Goal: Entertainment & Leisure: Browse casually

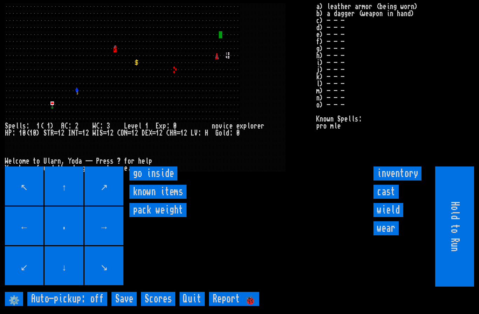
click at [157, 180] on inside "go inside" at bounding box center [154, 173] width 48 height 14
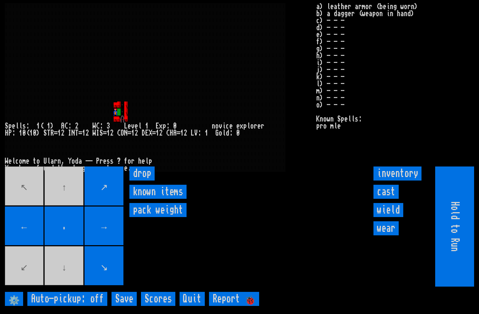
click at [391, 199] on input "cast" at bounding box center [386, 192] width 25 height 14
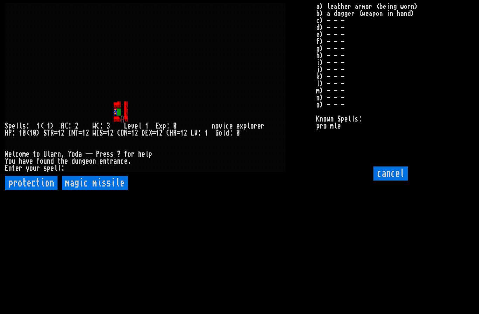
click at [93, 190] on missile "magic missile" at bounding box center [95, 183] width 66 height 14
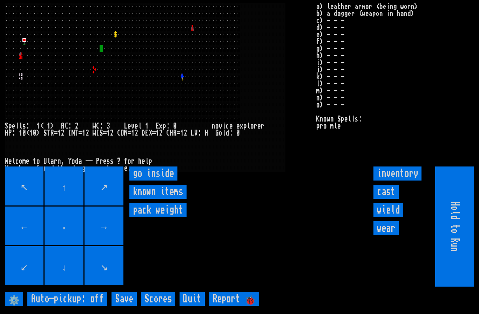
click at [161, 180] on inside "go inside" at bounding box center [154, 173] width 48 height 14
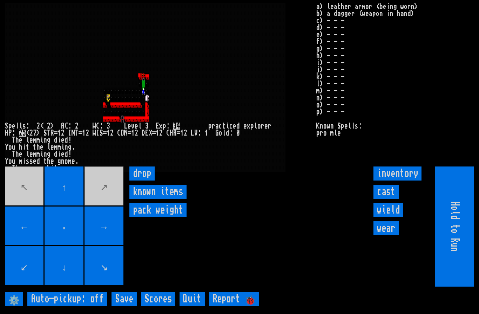
click at [393, 199] on input "cast" at bounding box center [386, 192] width 25 height 14
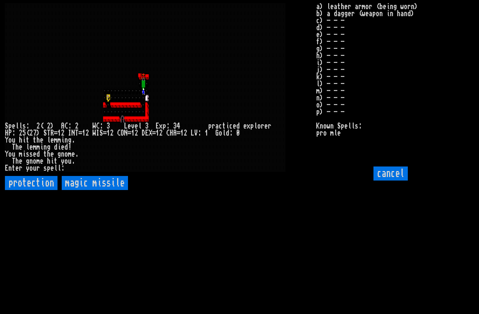
click at [93, 190] on missile "magic missile" at bounding box center [95, 183] width 66 height 14
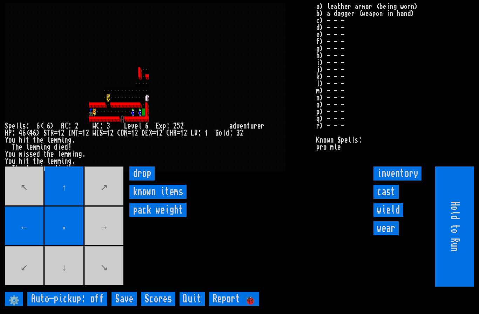
click at [102, 249] on movebuttons "↖ ↑ ↗ ← . → ↙ ↓ ↘" at bounding box center [65, 226] width 120 height 120
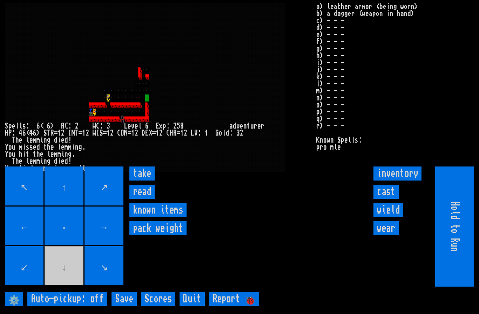
click at [145, 199] on input "read" at bounding box center [142, 192] width 25 height 14
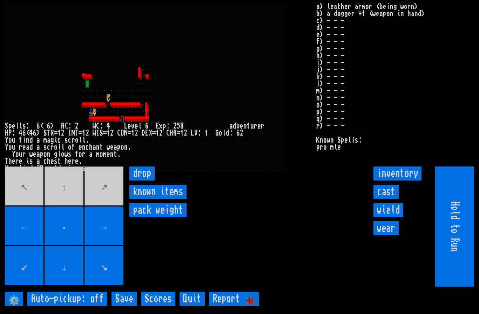
click at [67, 199] on movebuttons "↖ ↑ ↗ ← . → ↙ ↓ ↘" at bounding box center [65, 226] width 120 height 120
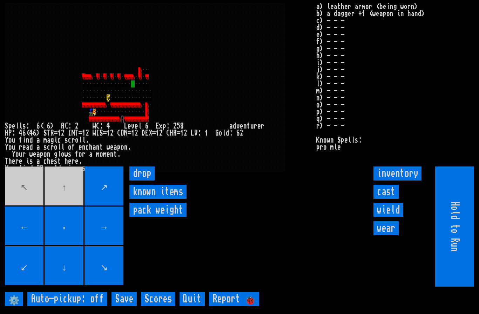
click at [123, 231] on input "→" at bounding box center [104, 225] width 39 height 39
click at [125, 233] on larngrid at bounding box center [239, 157] width 479 height 314
click at [127, 234] on larngrid at bounding box center [239, 157] width 479 height 314
click at [65, 200] on movebuttons "↖ ↑ ↗ ← . → ↙ ↓ ↘" at bounding box center [65, 226] width 120 height 120
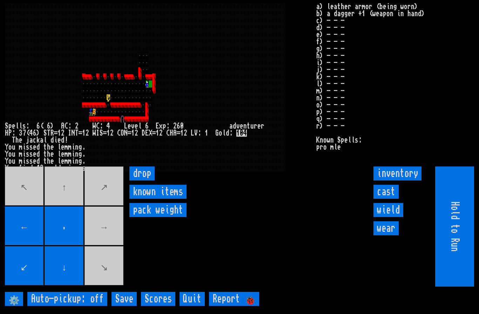
click at [111, 246] on movebuttons "↖ ↑ ↗ ← . → ↙ ↓ ↘" at bounding box center [65, 226] width 120 height 120
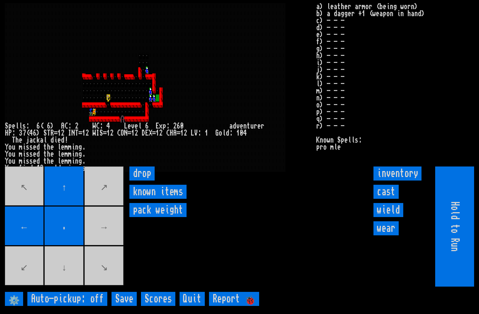
click at [108, 251] on movebuttons "↖ ↑ ↗ ← . → ↙ ↓ ↘" at bounding box center [65, 226] width 120 height 120
click at [64, 281] on movebuttons "↖ ↑ ↗ ← . → ↙ ↓ ↘" at bounding box center [65, 226] width 120 height 120
click at [110, 243] on movebuttons "↖ ↑ ↗ ← . → ↙ ↓ ↘" at bounding box center [65, 226] width 120 height 120
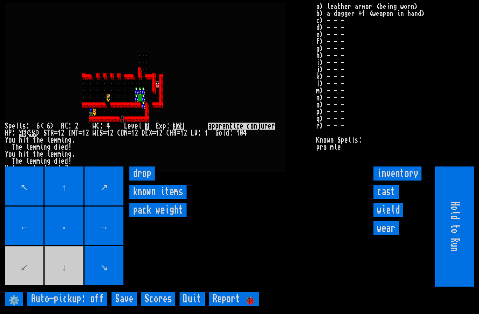
click at [123, 243] on input "→" at bounding box center [104, 225] width 39 height 39
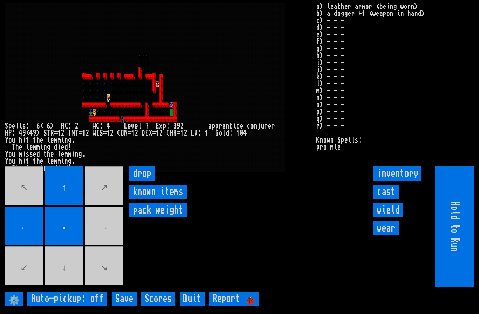
click at [104, 252] on movebuttons "↖ ↑ ↗ ← . → ↙ ↓ ↘" at bounding box center [65, 226] width 120 height 120
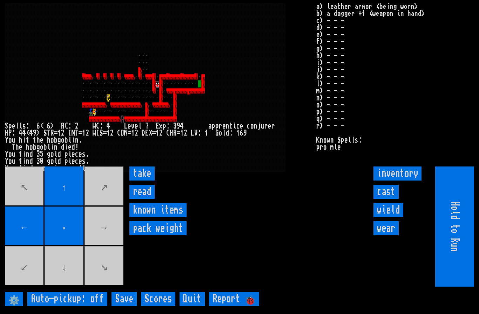
click at [150, 199] on input "read" at bounding box center [142, 192] width 25 height 14
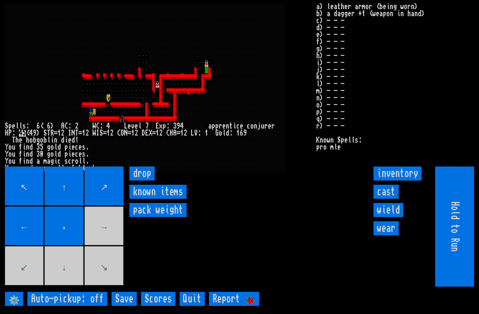
click at [115, 245] on movebuttons "↖ ↑ ↗ ← . → ↙ ↓ ↘" at bounding box center [65, 226] width 120 height 120
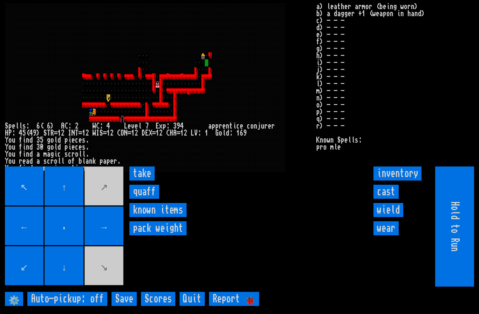
click at [149, 199] on input "quaff" at bounding box center [145, 192] width 30 height 14
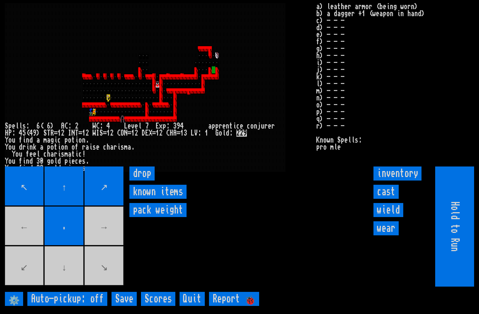
click at [73, 286] on movebuttons "↖ ↑ ↗ ← . → ↙ ↓ ↘" at bounding box center [65, 226] width 120 height 120
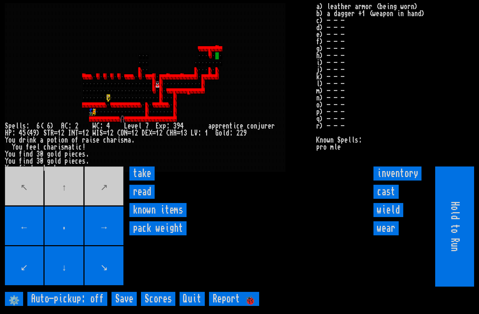
click at [145, 199] on input "read" at bounding box center [142, 192] width 25 height 14
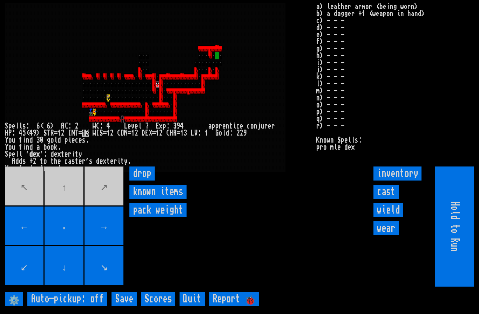
click at [389, 199] on input "cast" at bounding box center [386, 192] width 25 height 14
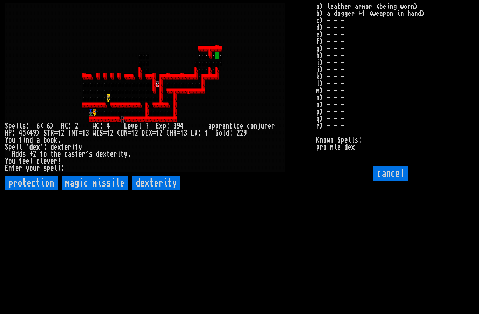
click at [145, 190] on input "dexterity" at bounding box center [156, 183] width 48 height 14
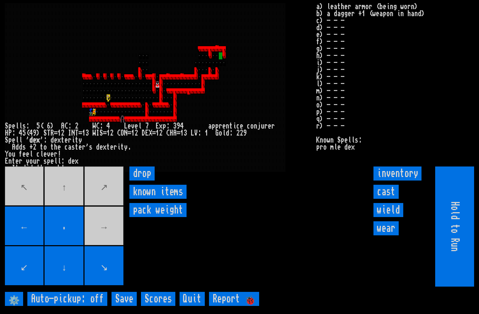
click at [112, 253] on movebuttons "↖ ↑ ↗ ← . → ↙ ↓ ↘" at bounding box center [65, 226] width 120 height 120
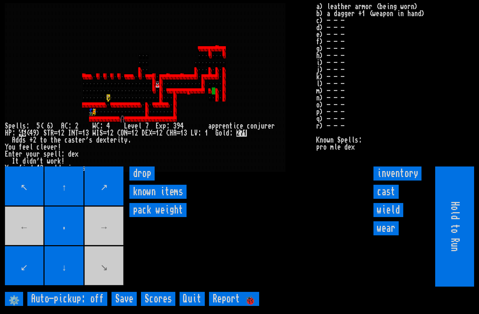
click at [15, 236] on movebuttons "↖ ↑ ↗ ← . → ↙ ↓ ↘" at bounding box center [65, 226] width 120 height 120
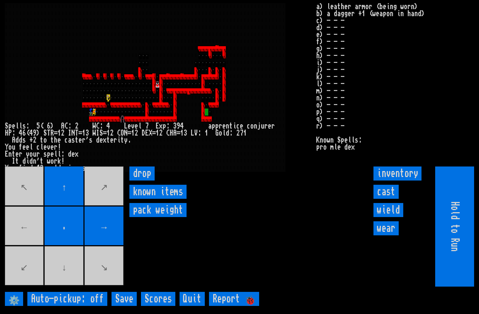
click at [69, 286] on movebuttons "↖ ↑ ↗ ← . → ↙ ↓ ↘" at bounding box center [65, 226] width 120 height 120
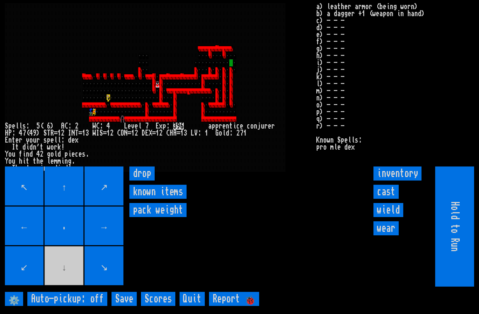
click at [123, 236] on input "→" at bounding box center [104, 225] width 39 height 39
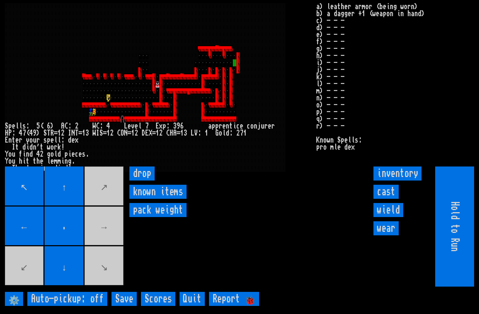
click at [111, 245] on movebuttons "↖ ↑ ↗ ← . → ↙ ↓ ↘" at bounding box center [65, 226] width 120 height 120
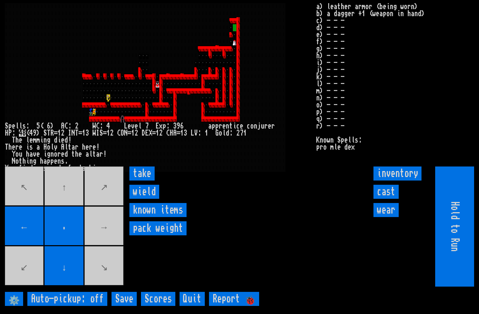
click at [147, 199] on input "wield" at bounding box center [145, 192] width 30 height 14
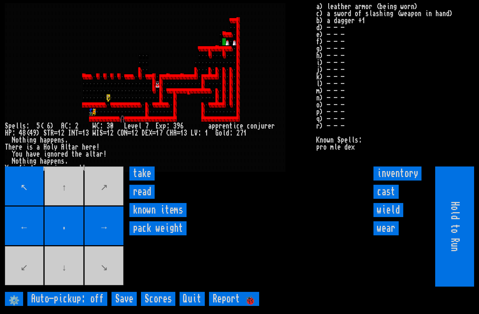
click at [145, 180] on input "take" at bounding box center [142, 173] width 25 height 14
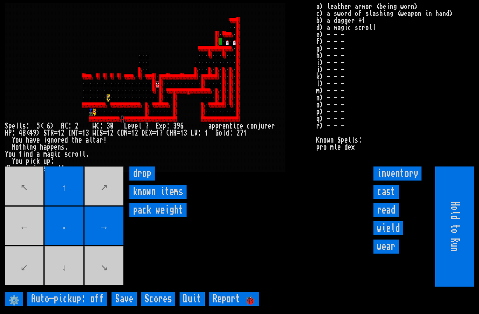
click at [28, 233] on movebuttons "↖ ↑ ↗ ← . → ↙ ↓ ↘" at bounding box center [65, 226] width 120 height 120
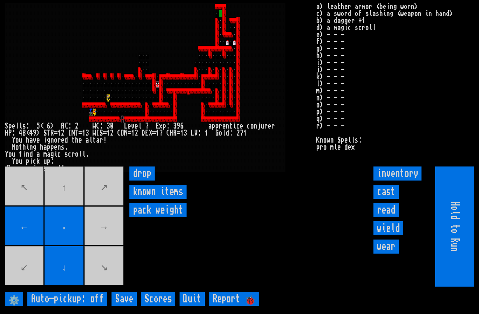
click at [73, 200] on movebuttons "↖ ↑ ↗ ← . → ↙ ↓ ↘" at bounding box center [65, 226] width 120 height 120
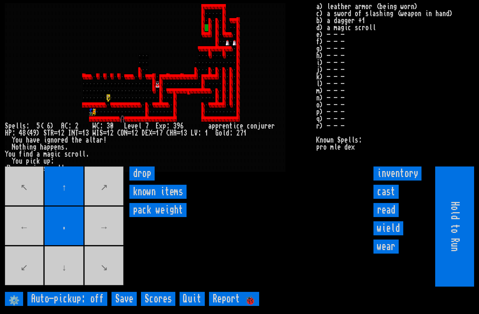
click at [61, 276] on movebuttons "↖ ↑ ↗ ← . → ↙ ↓ ↘" at bounding box center [65, 226] width 120 height 120
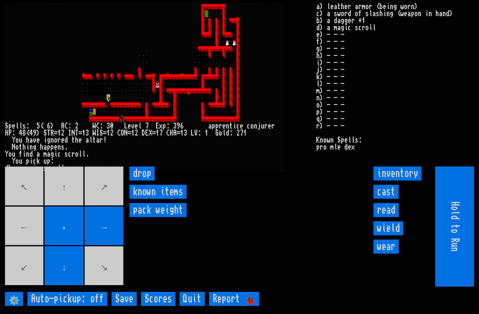
click at [64, 198] on movebuttons "↖ ↑ ↗ ← . → ↙ ↓ ↘" at bounding box center [65, 226] width 120 height 120
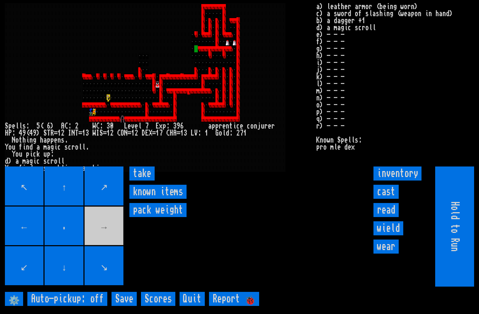
click at [148, 180] on input "take" at bounding box center [142, 173] width 25 height 14
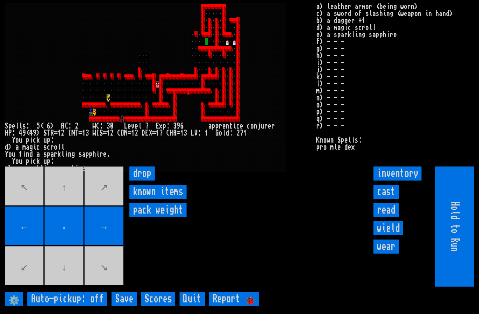
click at [388, 199] on input "cast" at bounding box center [386, 192] width 25 height 14
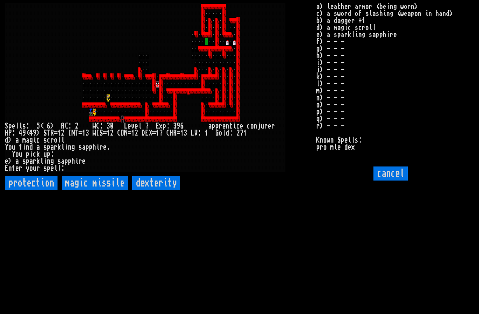
click at [86, 190] on missile "magic missile" at bounding box center [95, 183] width 66 height 14
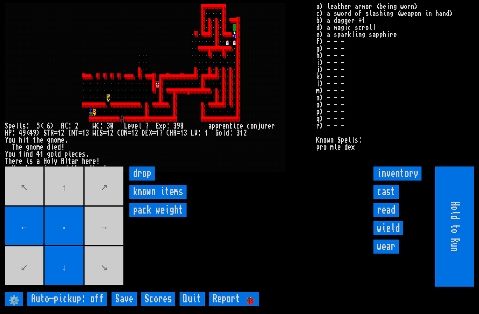
click at [60, 192] on movebuttons "↖ ↑ ↗ ← . → ↙ ↓ ↘" at bounding box center [65, 226] width 120 height 120
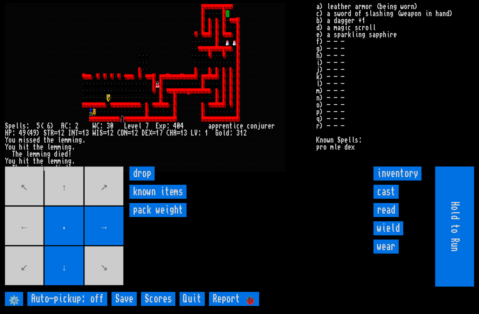
click at [61, 201] on movebuttons "↖ ↑ ↗ ← . → ↙ ↓ ↘" at bounding box center [65, 226] width 120 height 120
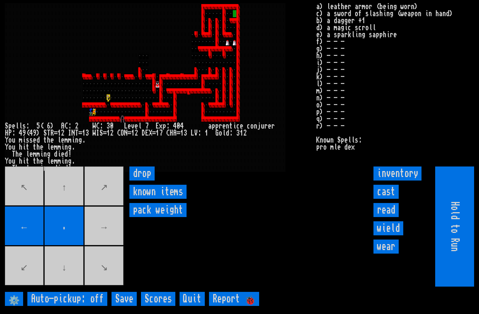
click at [110, 243] on movebuttons "↖ ↑ ↗ ← . → ↙ ↓ ↘" at bounding box center [65, 226] width 120 height 120
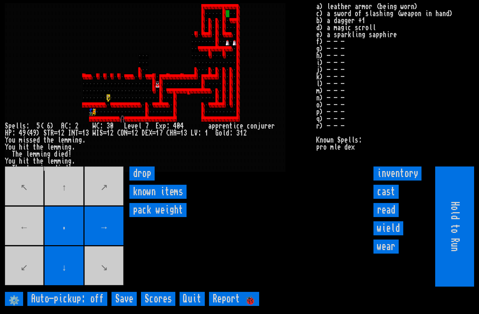
click at [28, 238] on movebuttons "↖ ↑ ↗ ← . → ↙ ↓ ↘" at bounding box center [65, 226] width 120 height 120
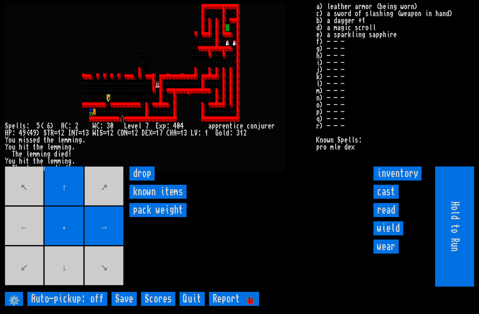
click at [70, 277] on movebuttons "↖ ↑ ↗ ← . → ↙ ↓ ↘" at bounding box center [65, 226] width 120 height 120
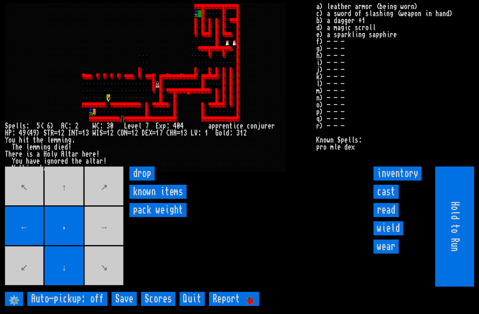
click at [74, 200] on movebuttons "↖ ↑ ↗ ← . → ↙ ↓ ↘" at bounding box center [65, 226] width 120 height 120
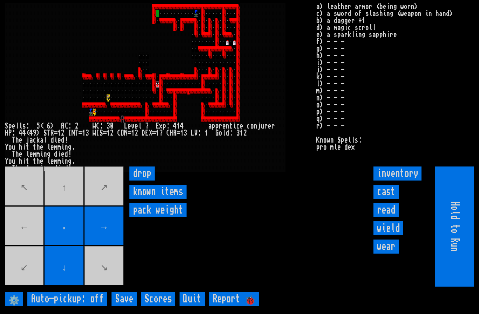
click at [26, 240] on movebuttons "↖ ↑ ↗ ← . → ↙ ↓ ↘" at bounding box center [65, 226] width 120 height 120
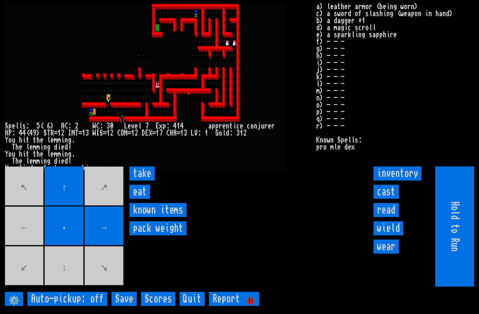
click at [69, 280] on movebuttons "↖ ↑ ↗ ← . → ↙ ↓ ↘" at bounding box center [65, 226] width 120 height 120
click at [139, 199] on input "eat" at bounding box center [140, 192] width 21 height 14
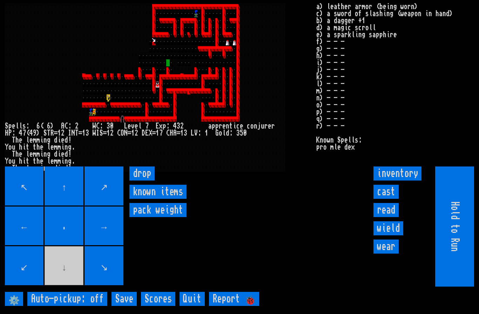
click at [123, 238] on input "→" at bounding box center [104, 225] width 39 height 39
click at [123, 233] on input "→" at bounding box center [104, 225] width 39 height 39
click at [126, 236] on larngrid at bounding box center [239, 157] width 479 height 314
click at [128, 233] on larngrid at bounding box center [239, 157] width 479 height 314
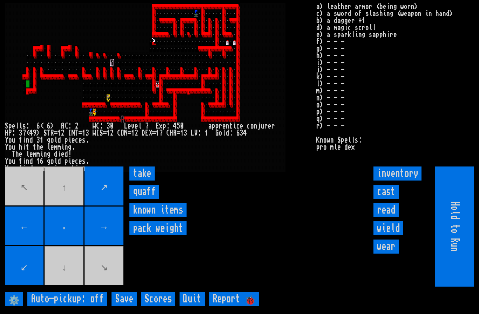
click at [149, 199] on input "quaff" at bounding box center [145, 192] width 30 height 14
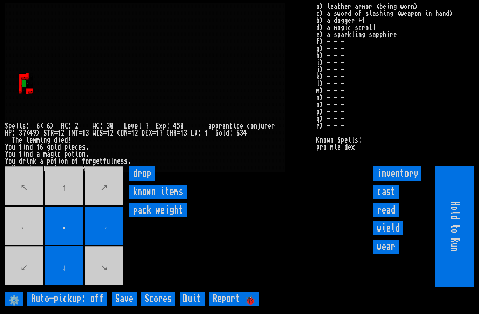
click at [24, 233] on movebuttons "↖ ↑ ↗ ← . → ↙ ↓ ↘" at bounding box center [65, 226] width 120 height 120
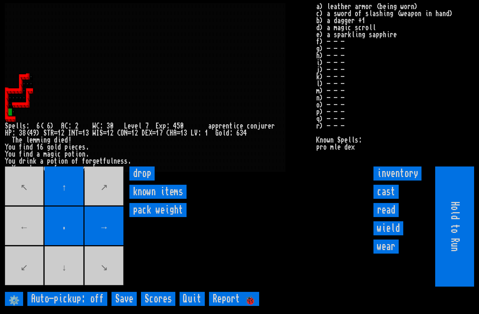
click at [75, 282] on movebuttons "↖ ↑ ↗ ← . → ↙ ↓ ↘" at bounding box center [65, 226] width 120 height 120
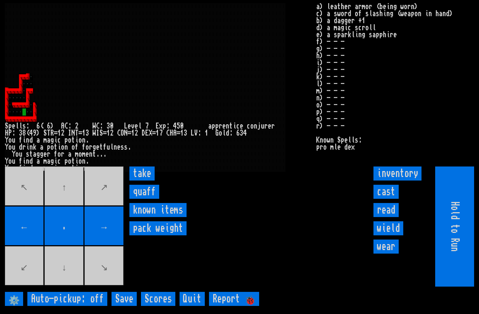
click at [145, 199] on input "quaff" at bounding box center [145, 192] width 30 height 14
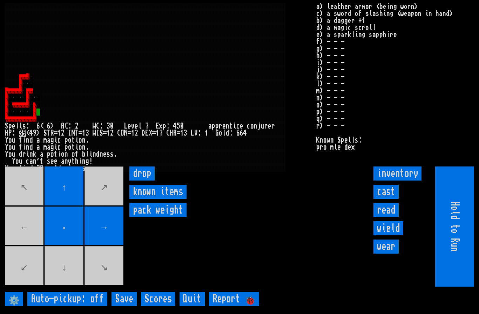
click at [388, 199] on input "cast" at bounding box center [386, 192] width 25 height 14
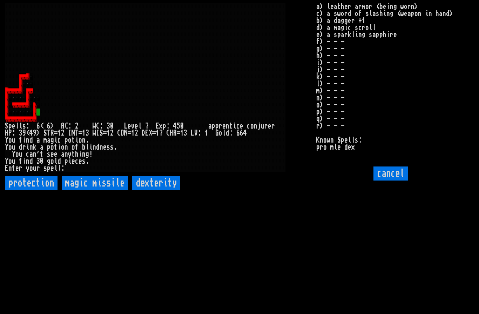
click at [28, 190] on input "protection" at bounding box center [31, 183] width 53 height 14
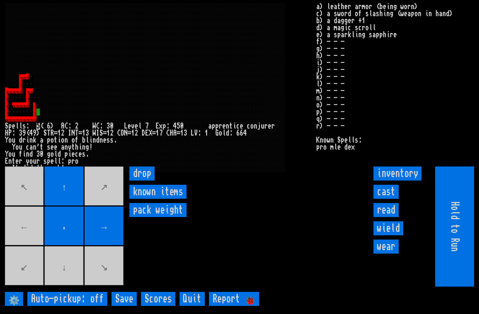
click at [392, 199] on input "cast" at bounding box center [386, 192] width 25 height 14
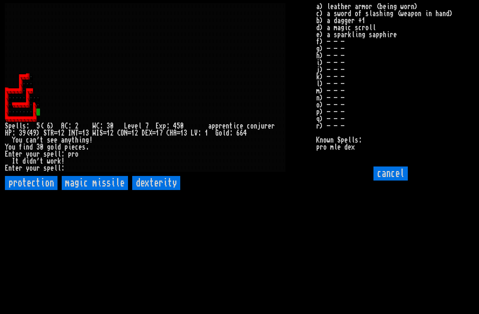
click at [158, 190] on input "dexterity" at bounding box center [156, 183] width 48 height 14
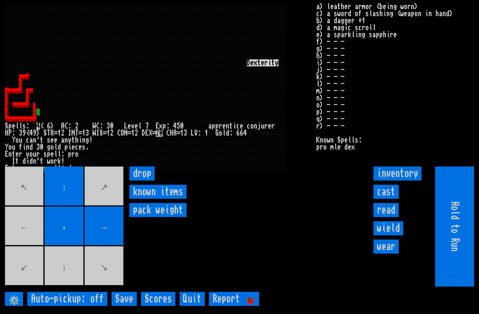
click at [387, 199] on input "cast" at bounding box center [386, 192] width 25 height 14
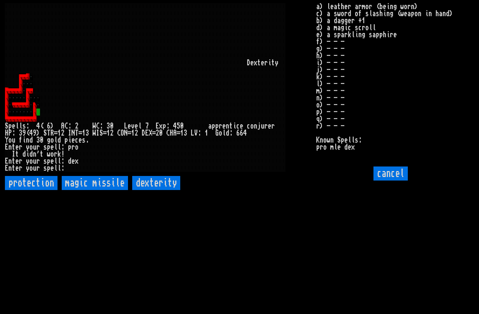
click at [32, 190] on input "protection" at bounding box center [31, 183] width 53 height 14
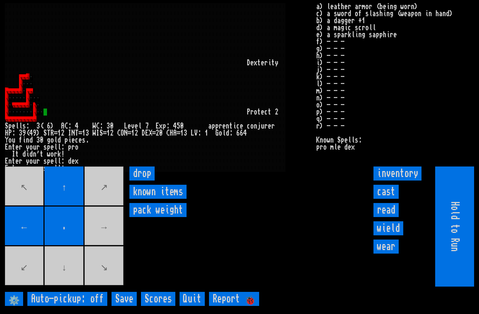
click at [108, 256] on movebuttons "↖ ↑ ↗ ← . → ↙ ↓ ↘" at bounding box center [65, 226] width 120 height 120
click at [107, 254] on movebuttons "↖ ↑ ↗ ← . → ↙ ↓ ↘" at bounding box center [65, 226] width 120 height 120
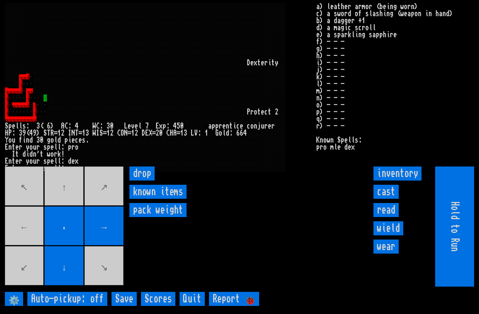
click at [69, 198] on movebuttons "↖ ↑ ↗ ← . → ↙ ↓ ↘" at bounding box center [65, 226] width 120 height 120
click at [69, 197] on movebuttons "↖ ↑ ↗ ← . → ↙ ↓ ↘" at bounding box center [65, 226] width 120 height 120
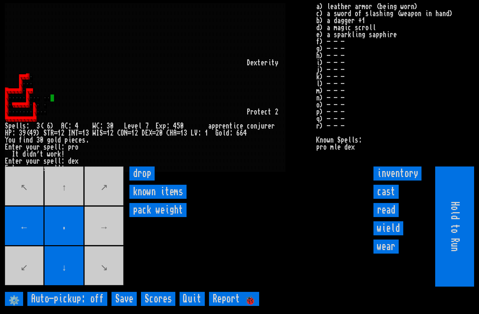
click at [100, 247] on movebuttons "↖ ↑ ↗ ← . → ↙ ↓ ↘" at bounding box center [65, 226] width 120 height 120
click at [104, 247] on movebuttons "↖ ↑ ↗ ← . → ↙ ↓ ↘" at bounding box center [65, 226] width 120 height 120
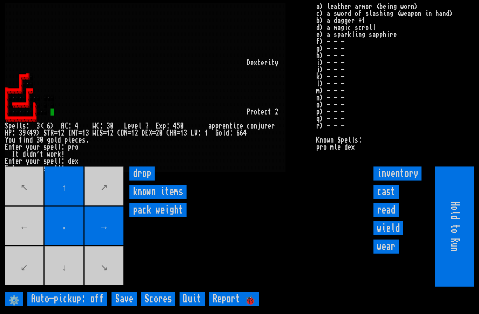
click at [72, 284] on movebuttons "↖ ↑ ↗ ← . → ↙ ↓ ↘" at bounding box center [65, 226] width 120 height 120
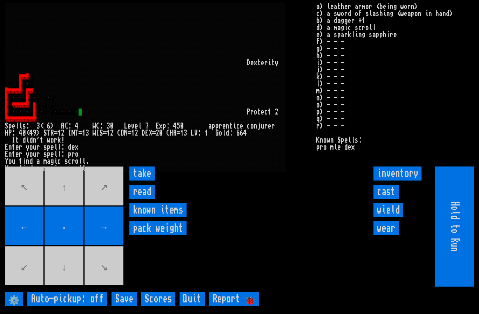
click at [141, 199] on input "read" at bounding box center [142, 192] width 25 height 14
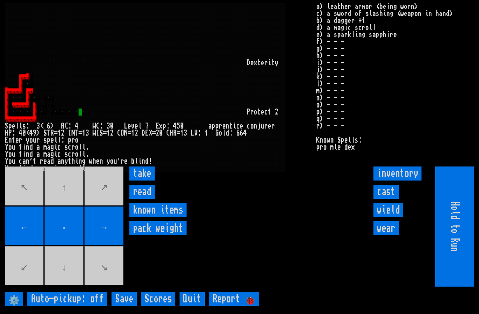
click at [146, 180] on input "take" at bounding box center [142, 173] width 25 height 14
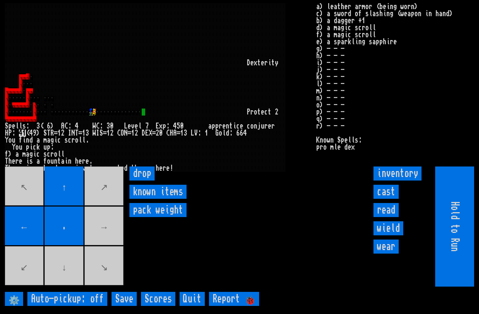
click at [112, 248] on movebuttons "↖ ↑ ↗ ← . → ↙ ↓ ↘" at bounding box center [65, 226] width 120 height 120
click at [111, 249] on movebuttons "↖ ↑ ↗ ← . → ↙ ↓ ↘" at bounding box center [65, 226] width 120 height 120
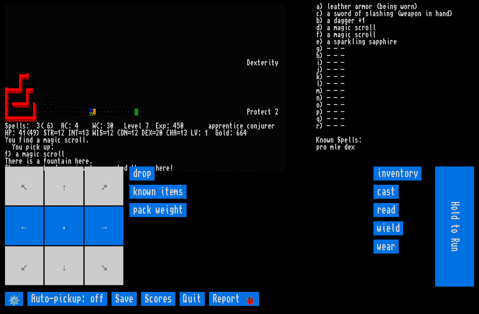
click at [59, 213] on movebuttons "↖ ↑ ↗ ← . → ↙ ↓ ↘" at bounding box center [65, 226] width 120 height 120
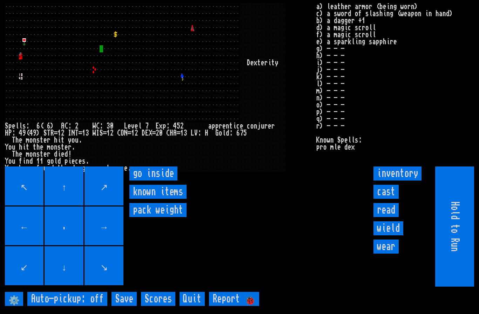
click at [154, 180] on inside "go inside" at bounding box center [154, 173] width 48 height 14
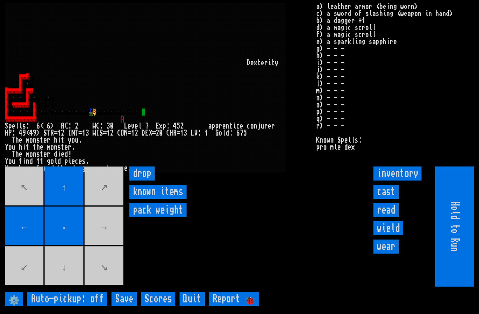
click at [113, 241] on movebuttons "↖ ↑ ↗ ← . → ↙ ↓ ↘" at bounding box center [65, 226] width 120 height 120
click at [112, 244] on movebuttons "↖ ↑ ↗ ← . → ↙ ↓ ↘" at bounding box center [65, 226] width 120 height 120
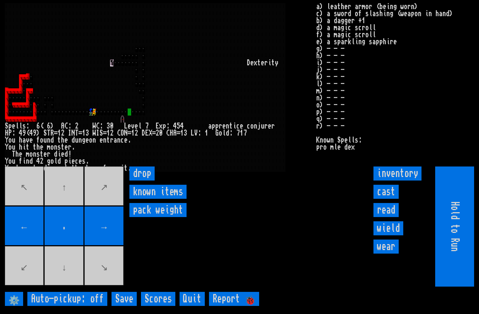
click at [71, 210] on movebuttons "↖ ↑ ↗ ← . → ↙ ↓ ↘" at bounding box center [65, 226] width 120 height 120
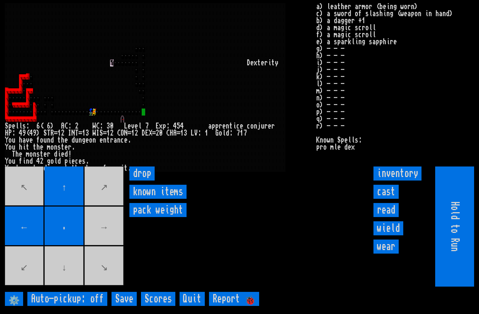
click at [104, 241] on movebuttons "↖ ↑ ↗ ← . → ↙ ↓ ↘" at bounding box center [65, 226] width 120 height 120
click at [107, 239] on movebuttons "↖ ↑ ↗ ← . → ↙ ↓ ↘" at bounding box center [65, 226] width 120 height 120
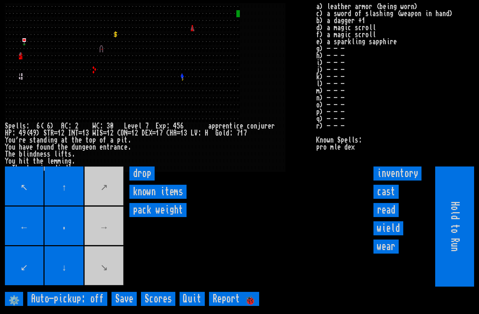
click at [166, 199] on items "known items" at bounding box center [158, 192] width 57 height 14
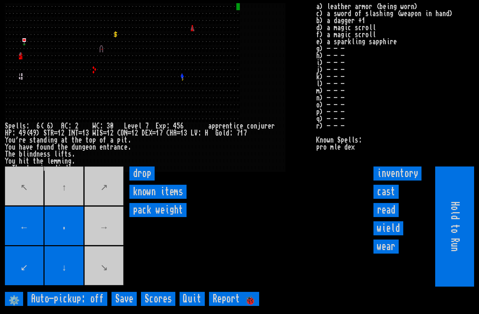
click at [165, 199] on items "known items" at bounding box center [158, 192] width 57 height 14
